Goal: Task Accomplishment & Management: Complete application form

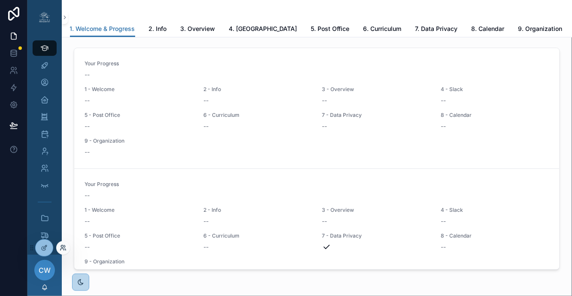
click at [60, 249] on icon at bounding box center [63, 247] width 7 height 7
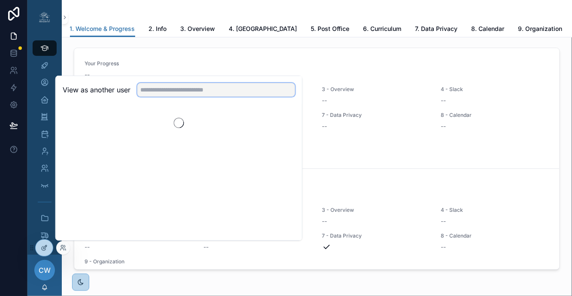
click at [182, 86] on input "text" at bounding box center [216, 90] width 158 height 14
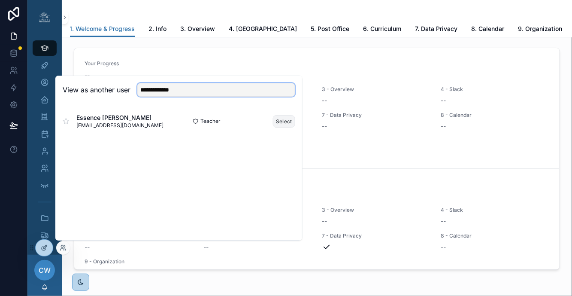
type input "**********"
click at [288, 119] on button "Select" at bounding box center [284, 121] width 22 height 12
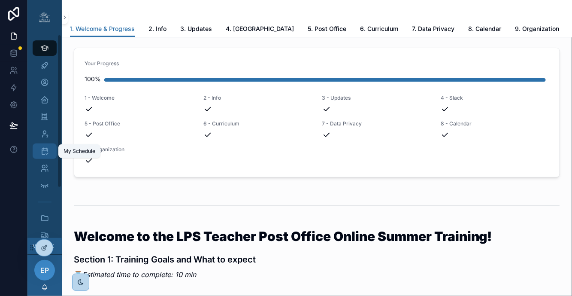
click at [46, 150] on icon "scrollable content" at bounding box center [44, 151] width 9 height 9
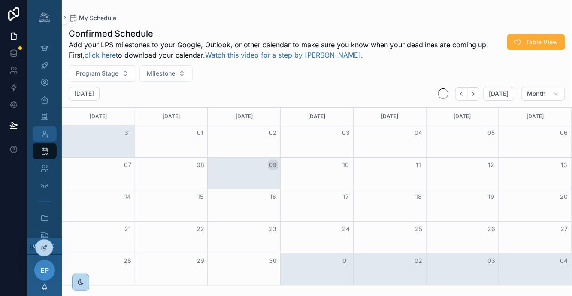
click at [46, 138] on div "My Students - Set Up" at bounding box center [45, 134] width 14 height 14
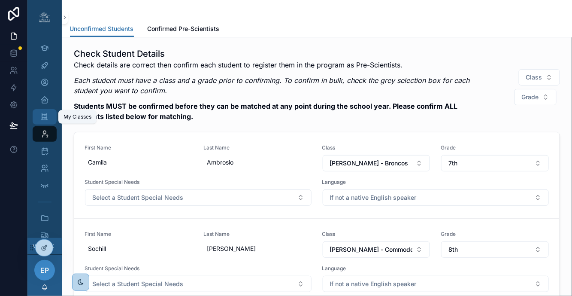
click at [44, 116] on icon "scrollable content" at bounding box center [44, 117] width 8 height 9
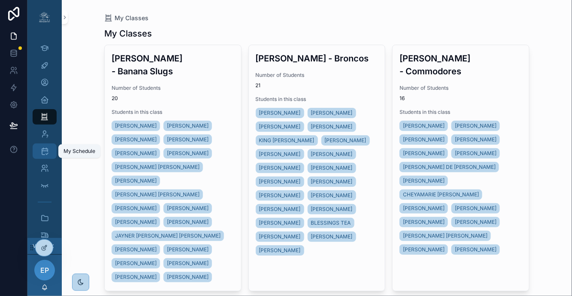
click at [46, 146] on div "My Schedule" at bounding box center [45, 151] width 14 height 14
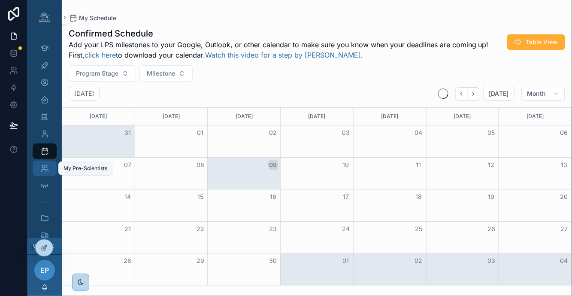
click at [42, 166] on icon "scrollable content" at bounding box center [44, 168] width 9 height 9
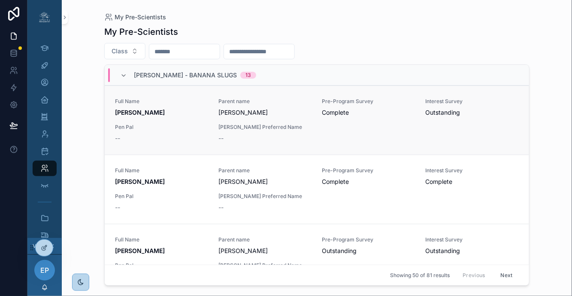
click at [458, 123] on div "Full Name [PERSON_NAME] name [PERSON_NAME] Pre-Program Survey Complete Interest…" at bounding box center [317, 120] width 404 height 45
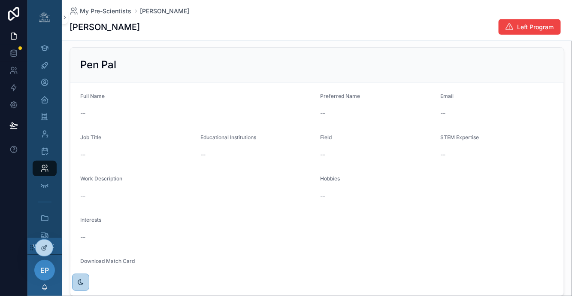
scroll to position [274, 0]
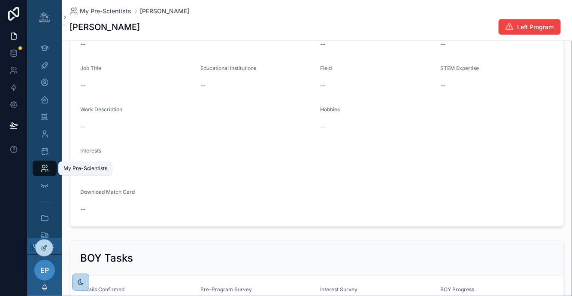
click at [43, 170] on icon "scrollable content" at bounding box center [44, 168] width 9 height 9
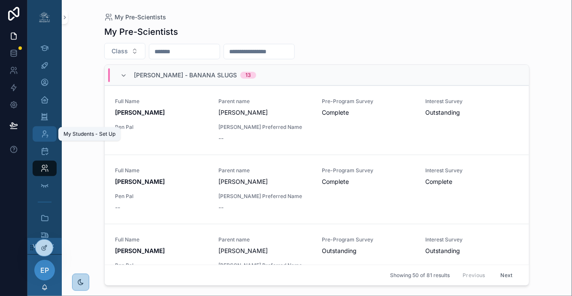
click at [46, 138] on div "My Students - Set Up" at bounding box center [45, 134] width 14 height 14
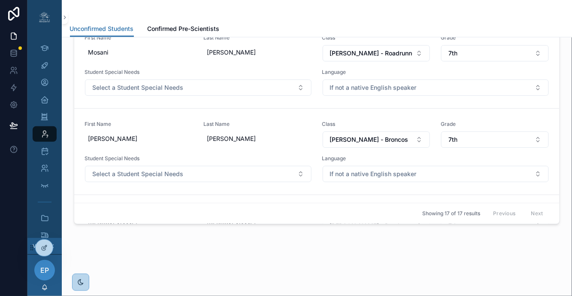
scroll to position [293, 0]
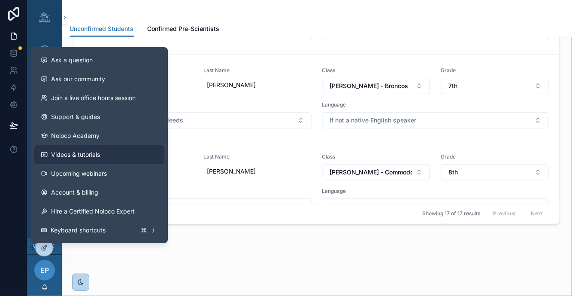
click at [59, 158] on span "Videos & tutorials" at bounding box center [75, 154] width 49 height 9
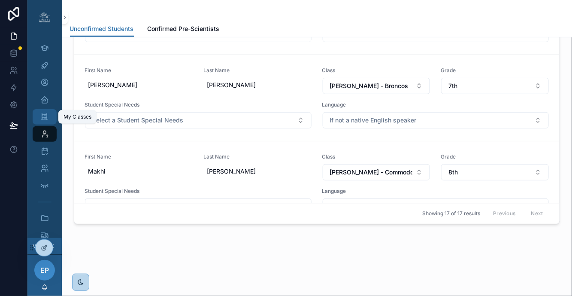
click at [45, 121] on icon "scrollable content" at bounding box center [44, 117] width 8 height 9
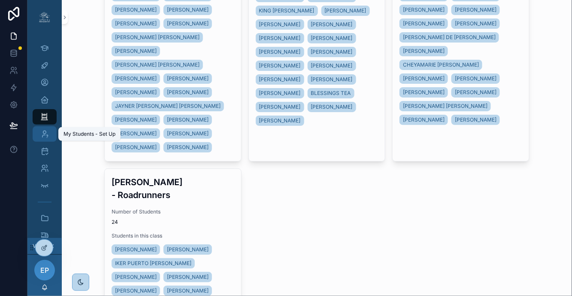
click at [44, 137] on icon "scrollable content" at bounding box center [44, 134] width 9 height 9
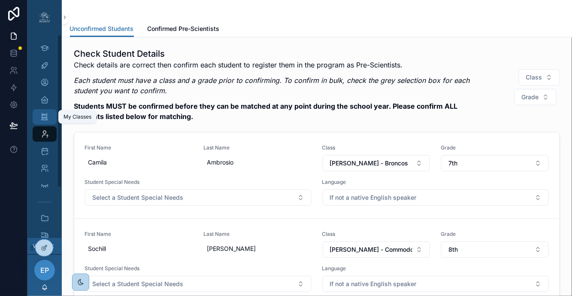
click at [49, 113] on icon "scrollable content" at bounding box center [44, 117] width 8 height 9
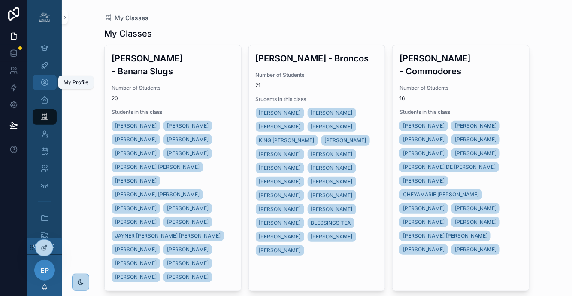
click at [55, 86] on link "My Profile" at bounding box center [45, 82] width 24 height 15
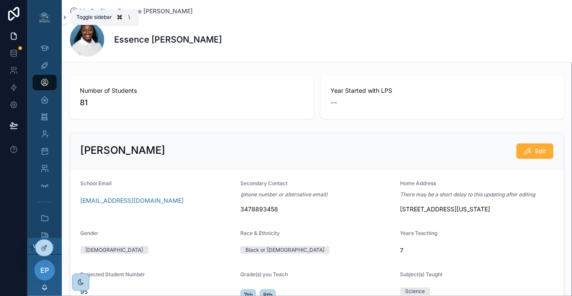
click at [64, 19] on icon "scrollable content" at bounding box center [65, 17] width 6 height 6
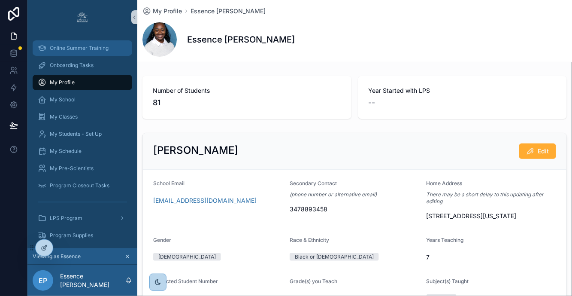
click at [82, 51] on span "Online Summer Training" at bounding box center [79, 48] width 59 height 7
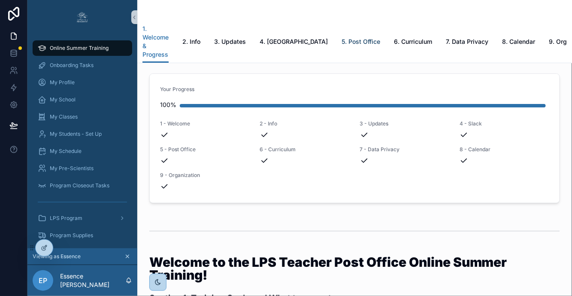
click at [347, 37] on span "5. Post Office" at bounding box center [361, 41] width 39 height 9
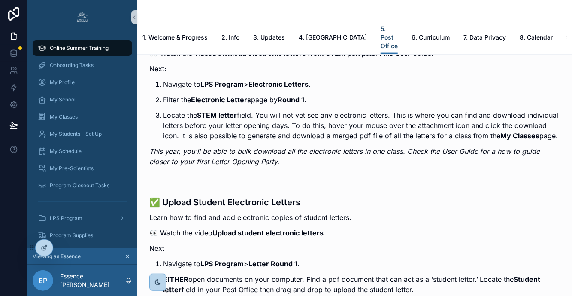
scroll to position [1286, 0]
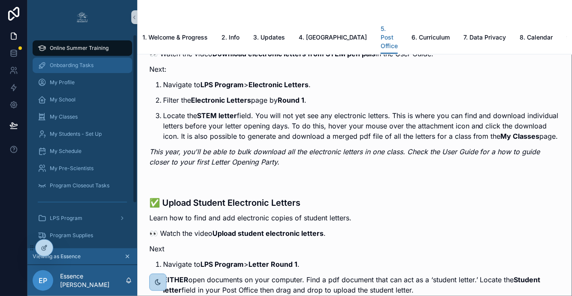
click at [74, 70] on div "Onboarding Tasks" at bounding box center [82, 65] width 89 height 14
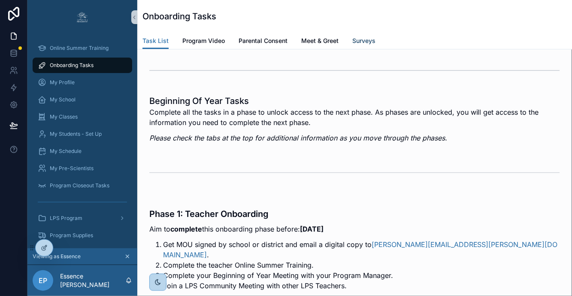
click at [375, 43] on span "Surveys" at bounding box center [364, 41] width 23 height 9
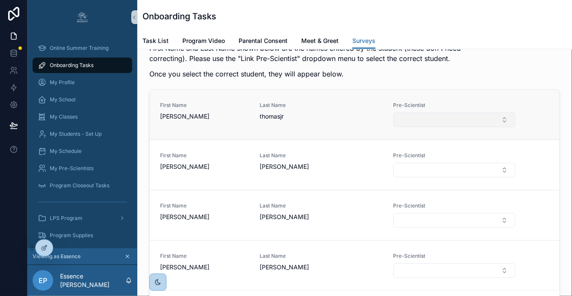
click at [461, 127] on button "Select Button" at bounding box center [455, 120] width 122 height 15
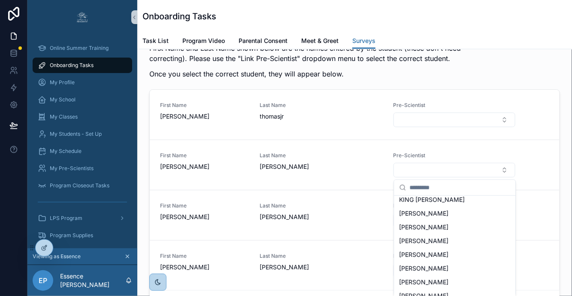
scroll to position [178, 0]
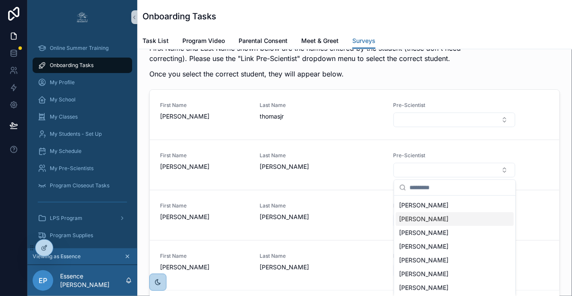
click at [451, 64] on p "First Name and Last Name shown below are the names entered by the student (thes…" at bounding box center [322, 53] width 347 height 21
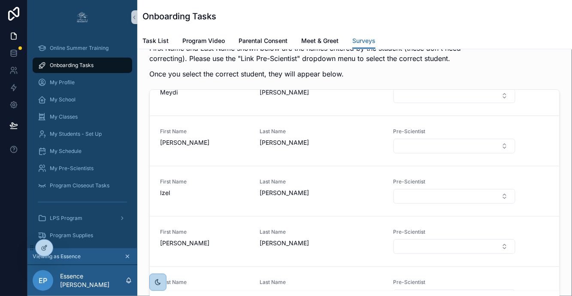
scroll to position [231, 0]
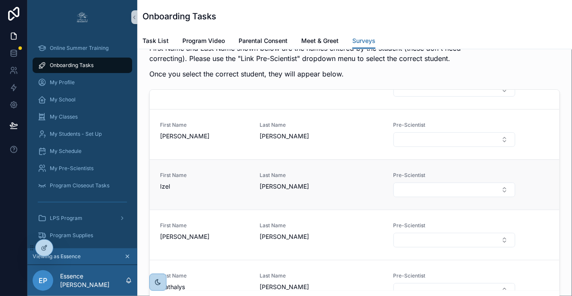
click at [277, 191] on span "[PERSON_NAME]" at bounding box center [321, 186] width 123 height 9
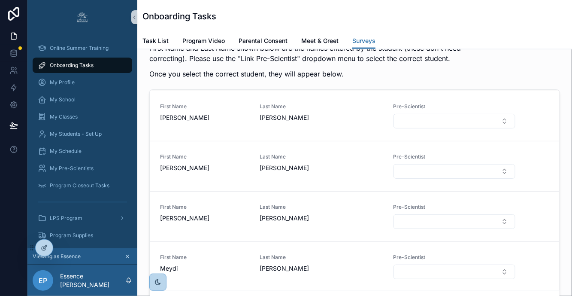
scroll to position [0, 0]
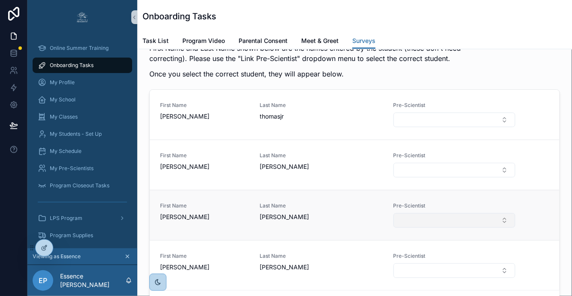
click at [426, 228] on button "Select Button" at bounding box center [455, 220] width 122 height 15
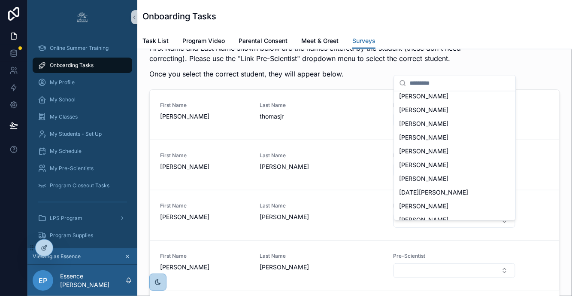
scroll to position [41, 0]
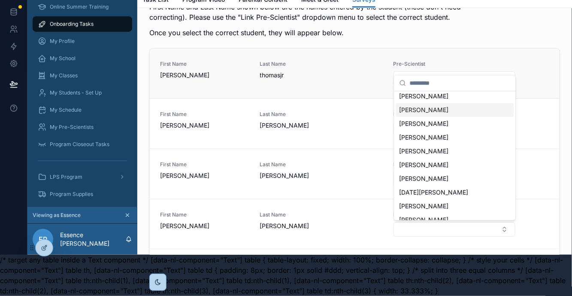
click at [364, 79] on div "Last Name [PERSON_NAME]" at bounding box center [321, 70] width 123 height 19
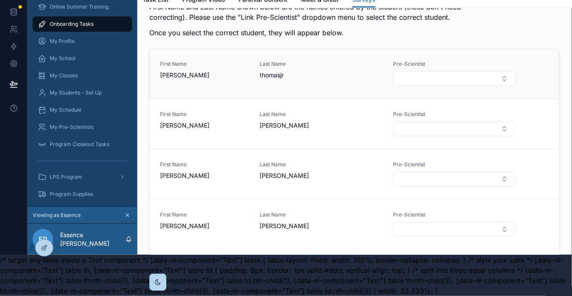
click at [353, 79] on span "thomasjr" at bounding box center [321, 75] width 123 height 9
click at [429, 186] on button "Select Button" at bounding box center [455, 179] width 122 height 15
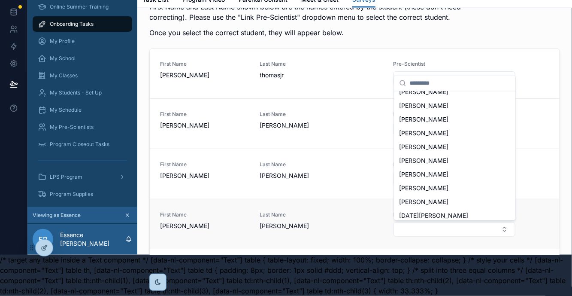
scroll to position [996, 0]
